Goal: Navigation & Orientation: Find specific page/section

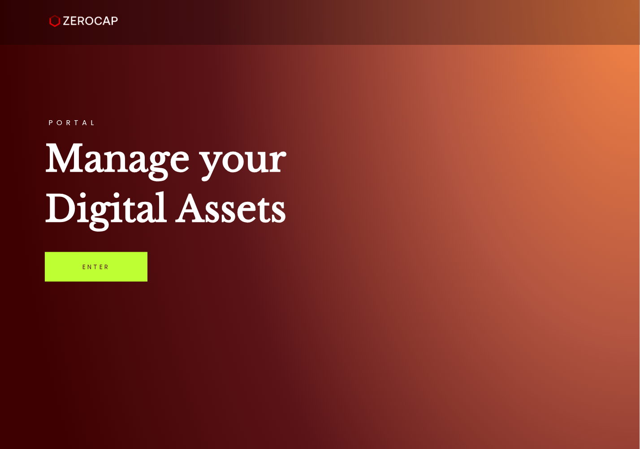
click at [100, 263] on link "Enter" at bounding box center [96, 267] width 103 height 30
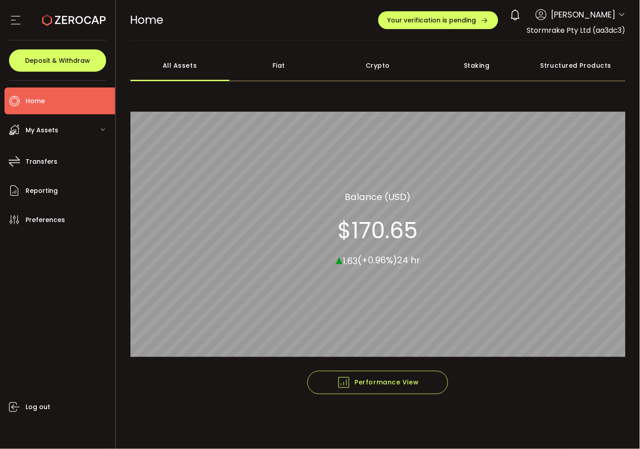
click at [30, 130] on span "My Assets" at bounding box center [42, 130] width 33 height 13
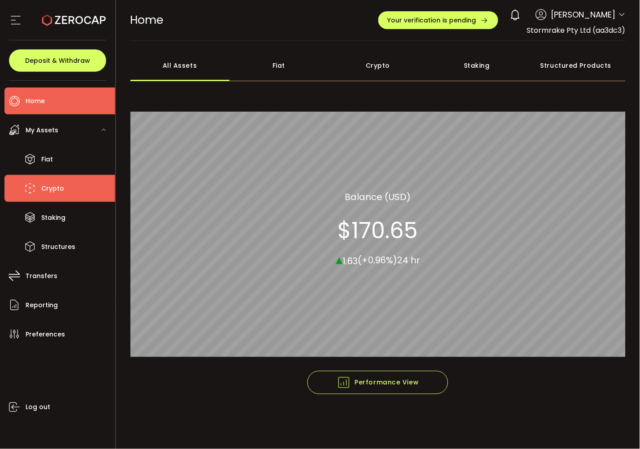
click at [32, 181] on li "Crypto" at bounding box center [59, 188] width 111 height 27
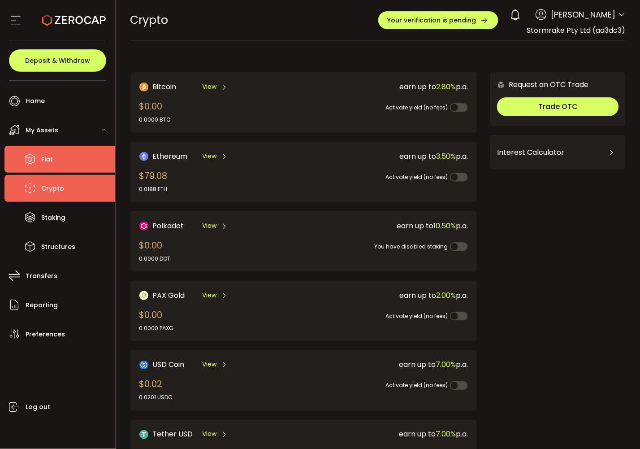
click at [43, 158] on span "Fiat" at bounding box center [47, 159] width 12 height 13
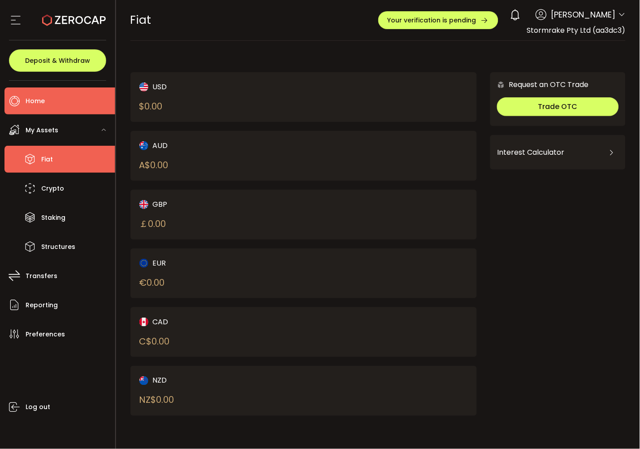
click at [50, 104] on li "Home" at bounding box center [59, 100] width 111 height 27
